Goal: Manage account settings

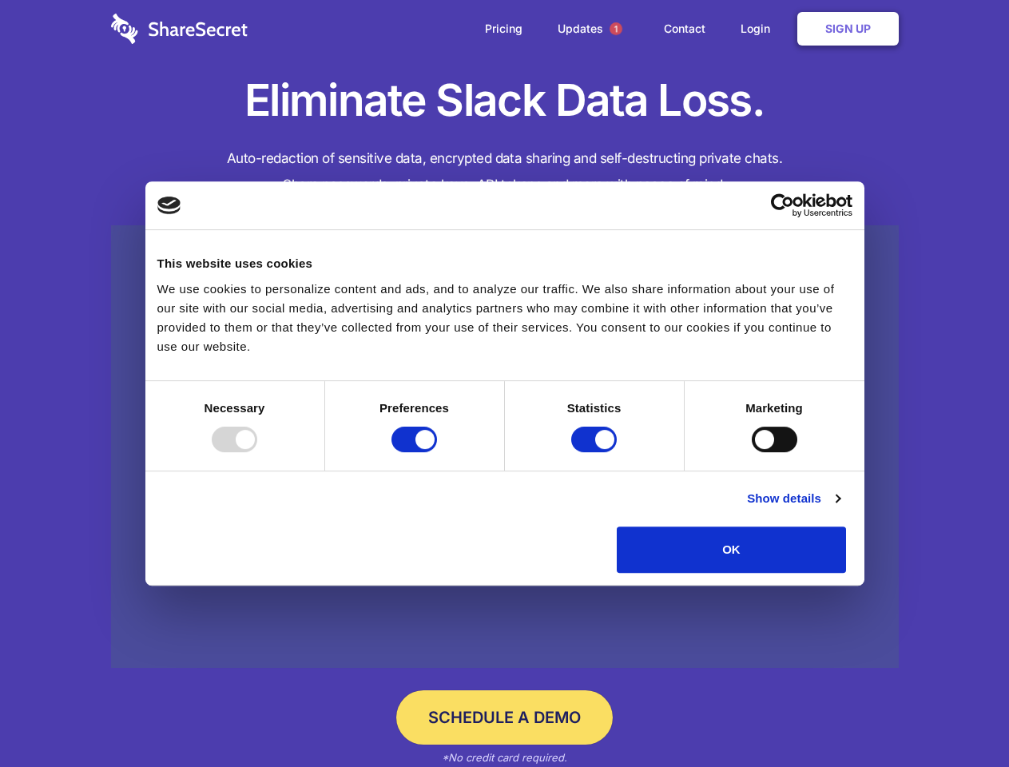
click at [257, 452] on div at bounding box center [235, 439] width 46 height 26
click at [437, 452] on input "Preferences" at bounding box center [414, 439] width 46 height 26
checkbox input "false"
click at [596, 452] on input "Statistics" at bounding box center [594, 439] width 46 height 26
checkbox input "false"
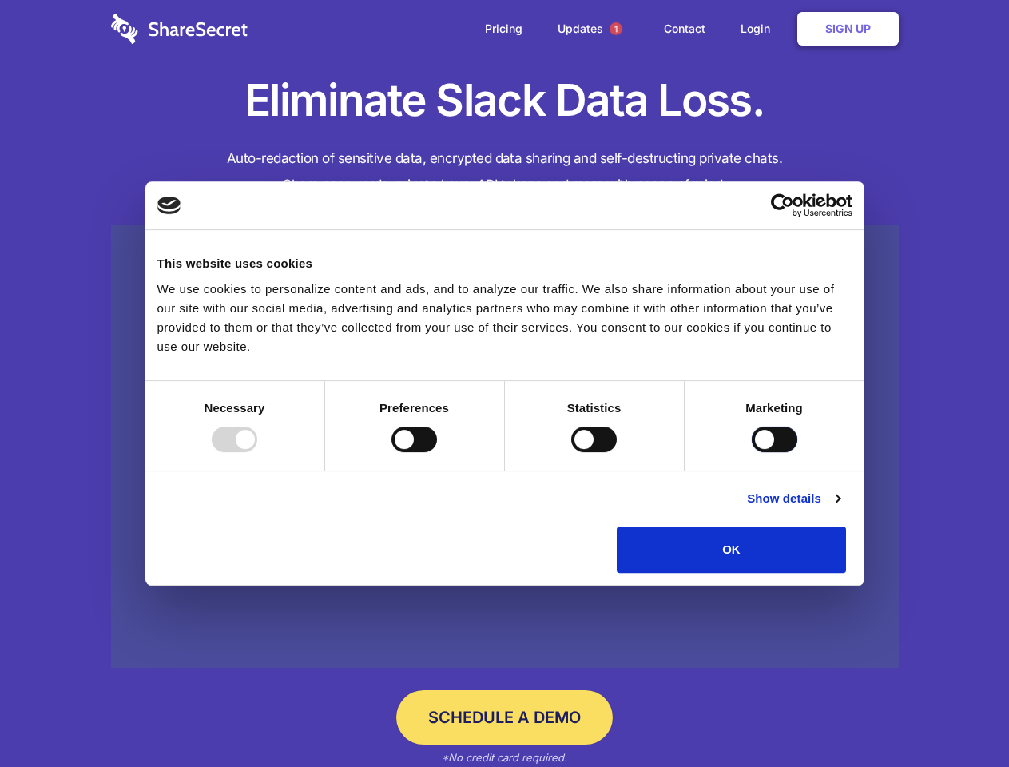
click at [751, 452] on input "Marketing" at bounding box center [774, 439] width 46 height 26
checkbox input "true"
